Goal: Task Accomplishment & Management: Manage account settings

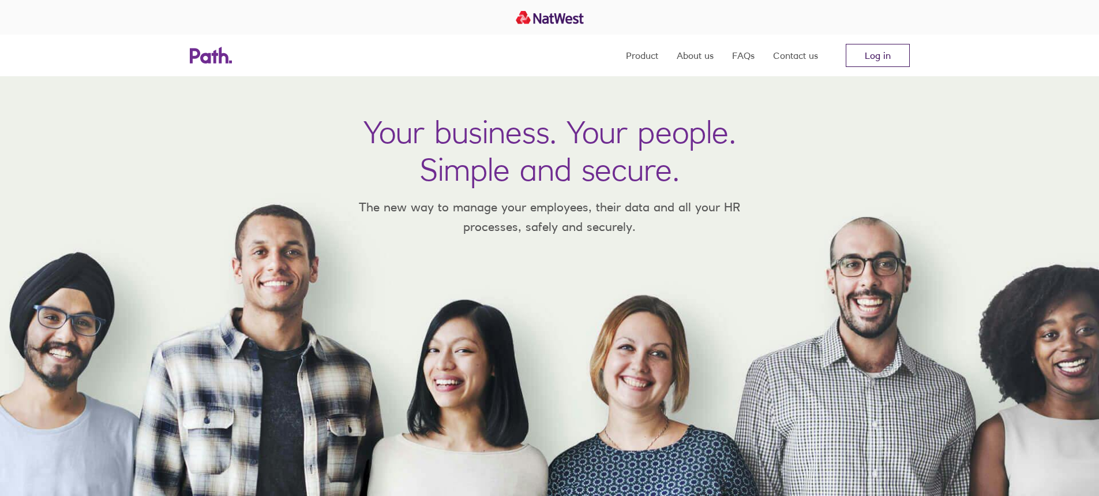
click at [885, 61] on link "Log in" at bounding box center [878, 55] width 64 height 23
